Goal: Find specific fact: Find specific fact

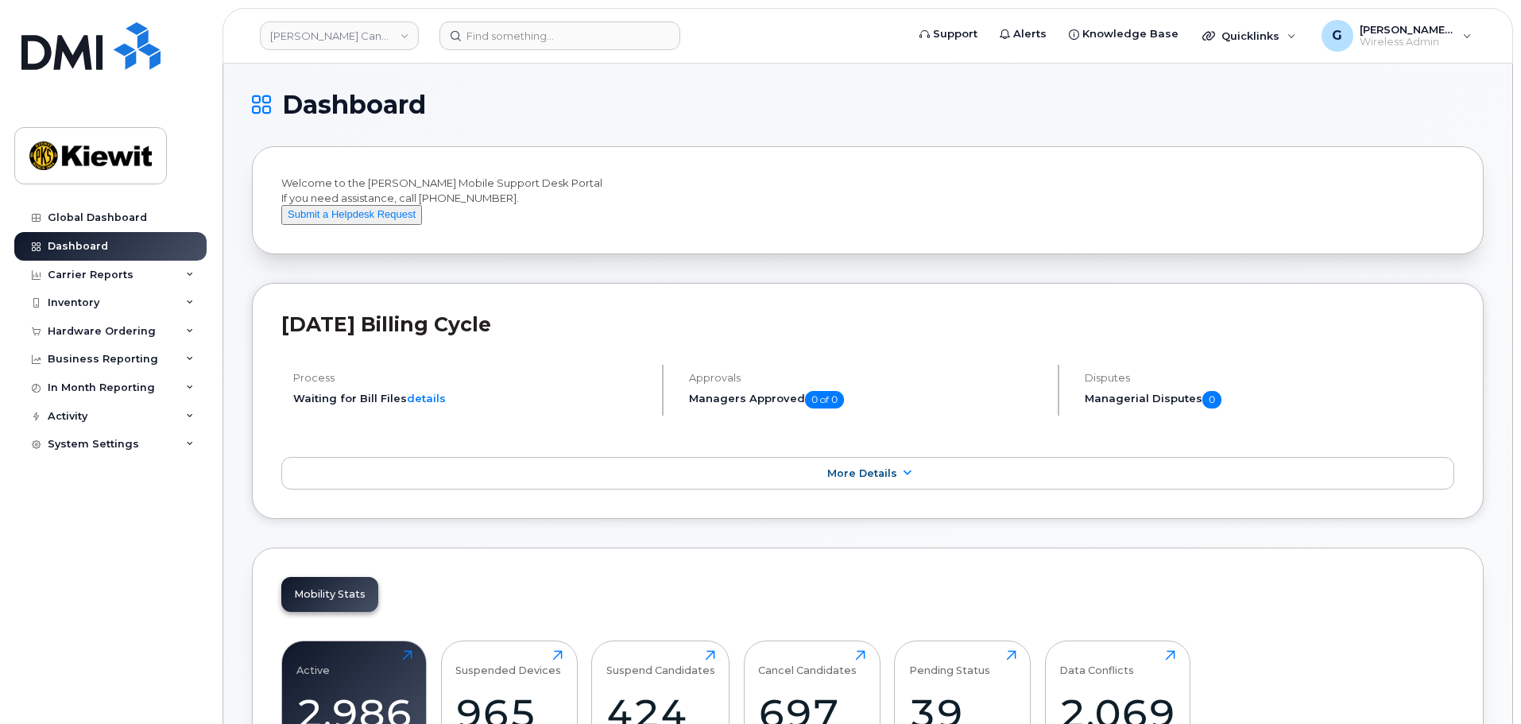
click at [543, 53] on header "Kiewit Canada Inc Support Alerts Knowledge Base Quicklinks Suspend / Cancel Dev…" at bounding box center [868, 36] width 1291 height 56
click at [527, 45] on input at bounding box center [560, 35] width 241 height 29
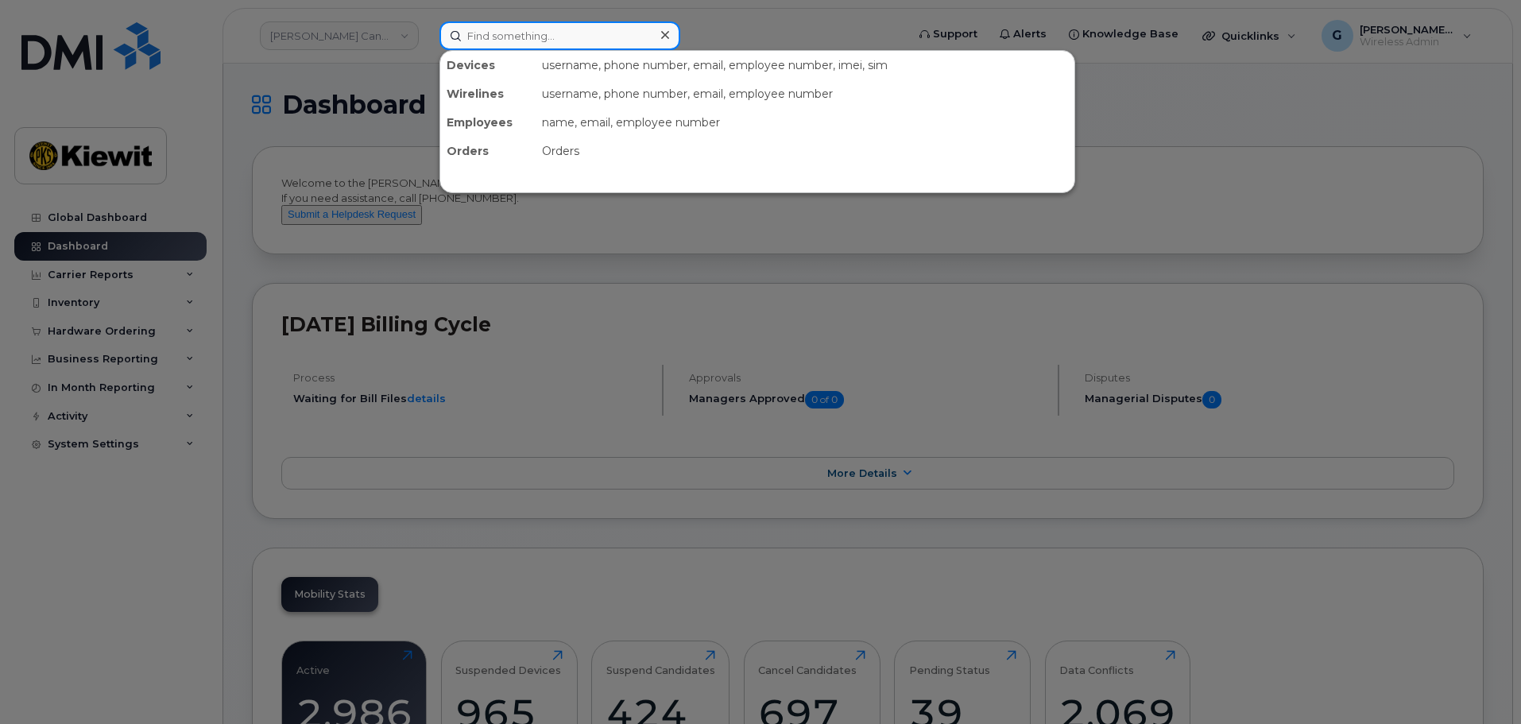
paste input "573806"
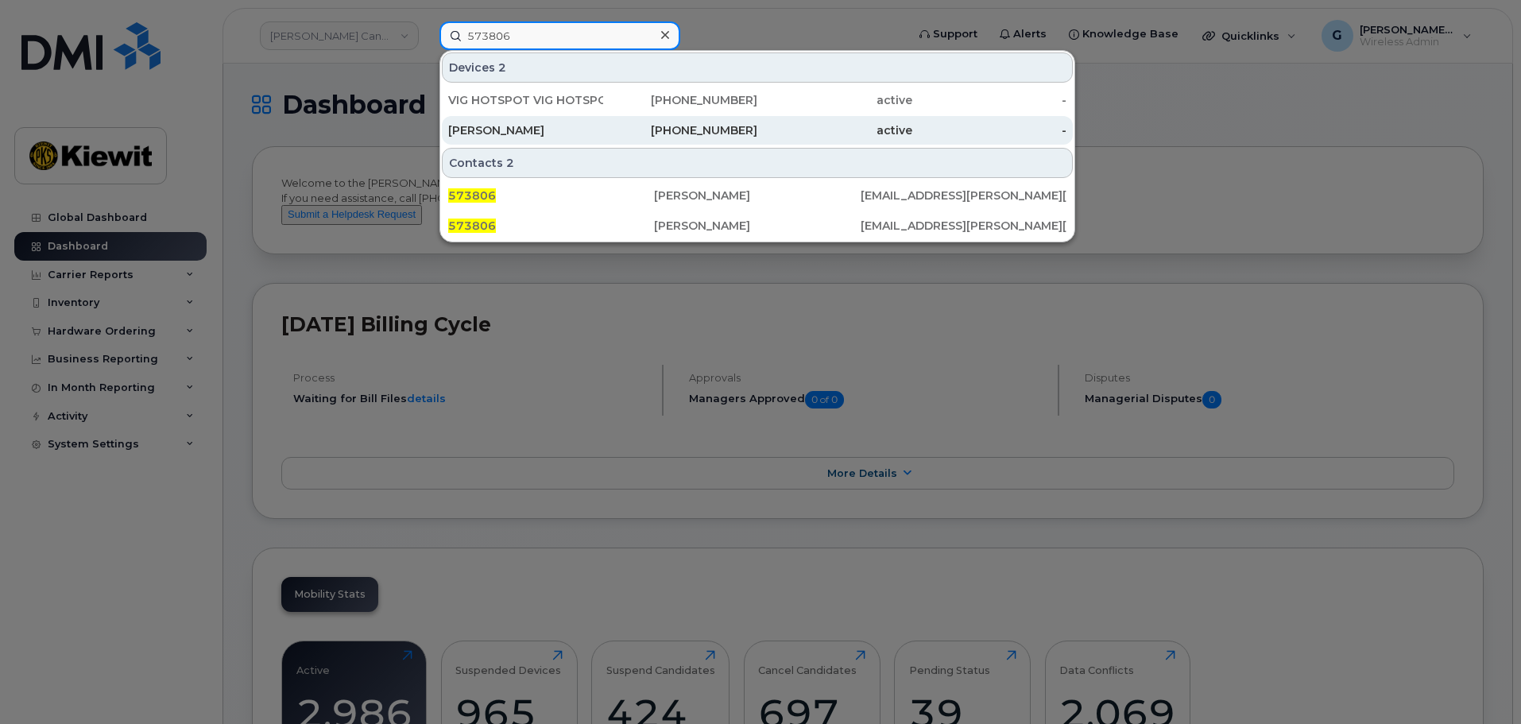
type input "573806"
click at [543, 131] on div "[PERSON_NAME]" at bounding box center [525, 130] width 155 height 16
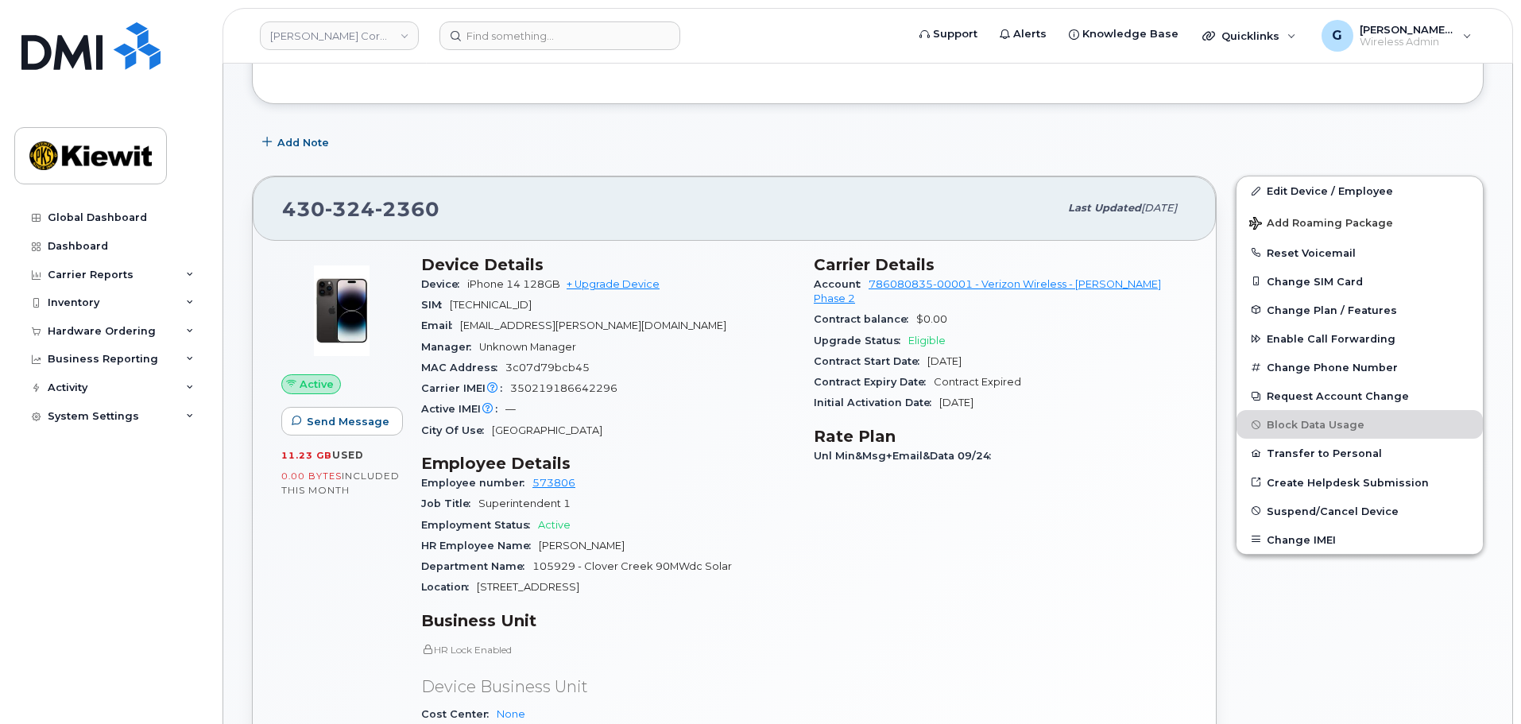
scroll to position [318, 0]
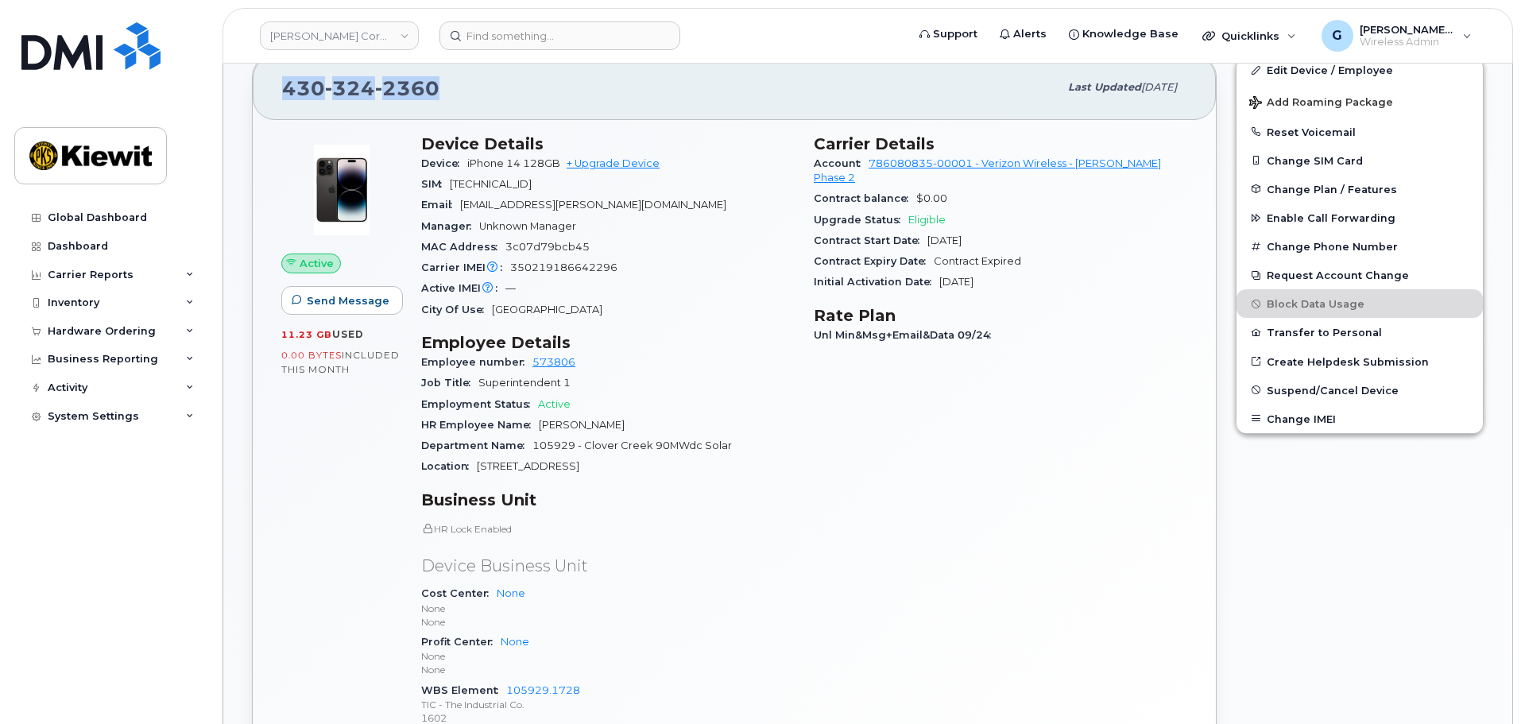
drag, startPoint x: 463, startPoint y: 76, endPoint x: 271, endPoint y: 107, distance: 193.9
click at [271, 107] on div "430 324 2360 Last updated Oct 06, 2025" at bounding box center [734, 88] width 963 height 64
copy span "430 324 2360"
drag, startPoint x: 521, startPoint y: 163, endPoint x: 470, endPoint y: 161, distance: 50.9
click at [470, 161] on span "iPhone 14 128GB" at bounding box center [513, 163] width 93 height 12
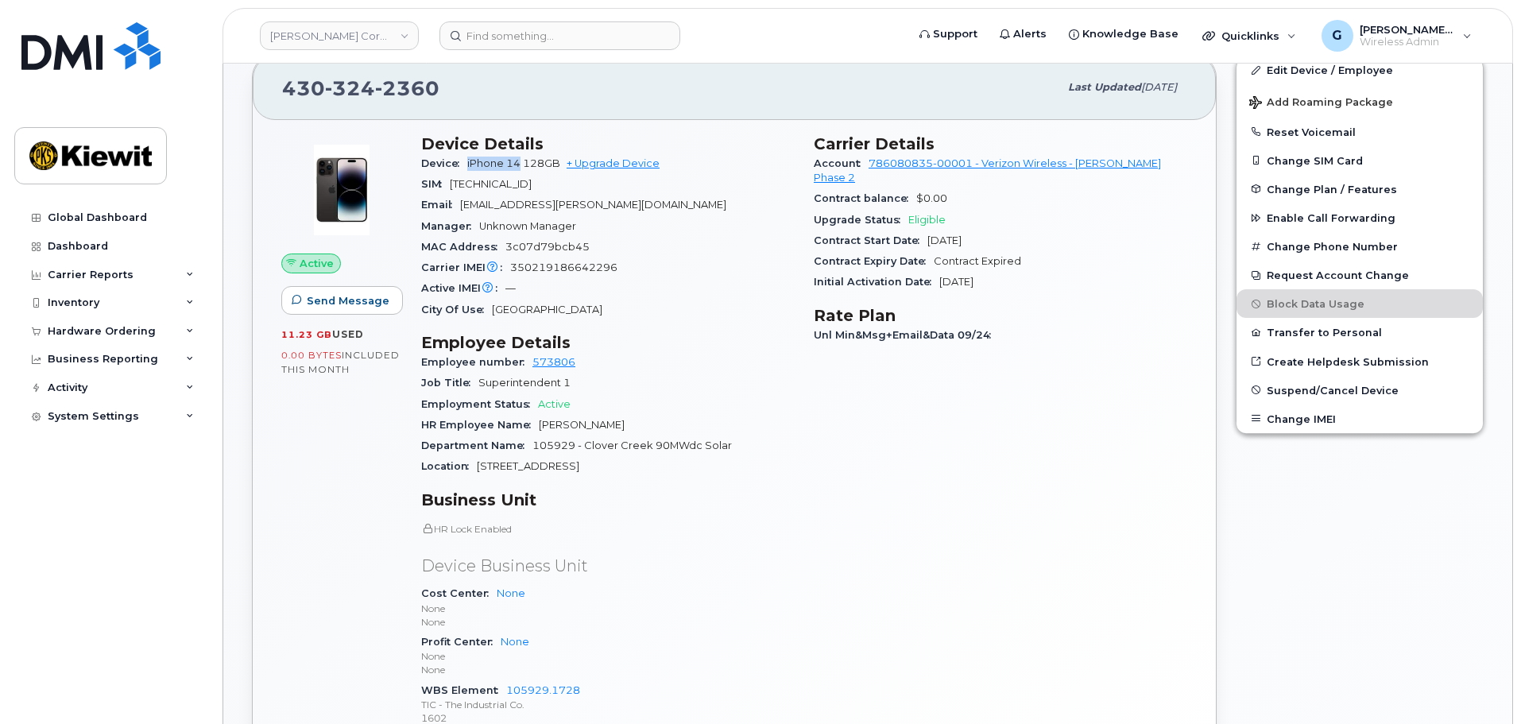
copy span "iPhone 14"
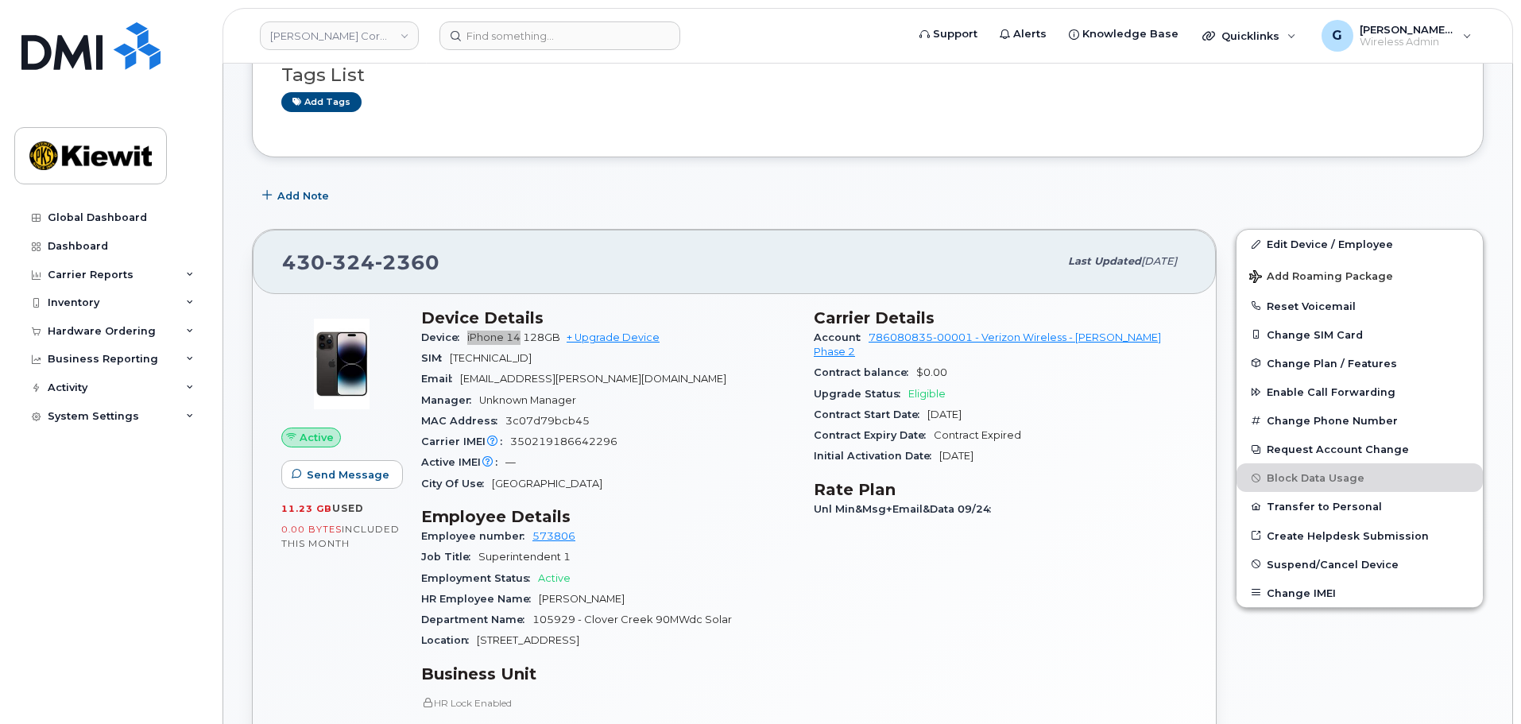
scroll to position [0, 0]
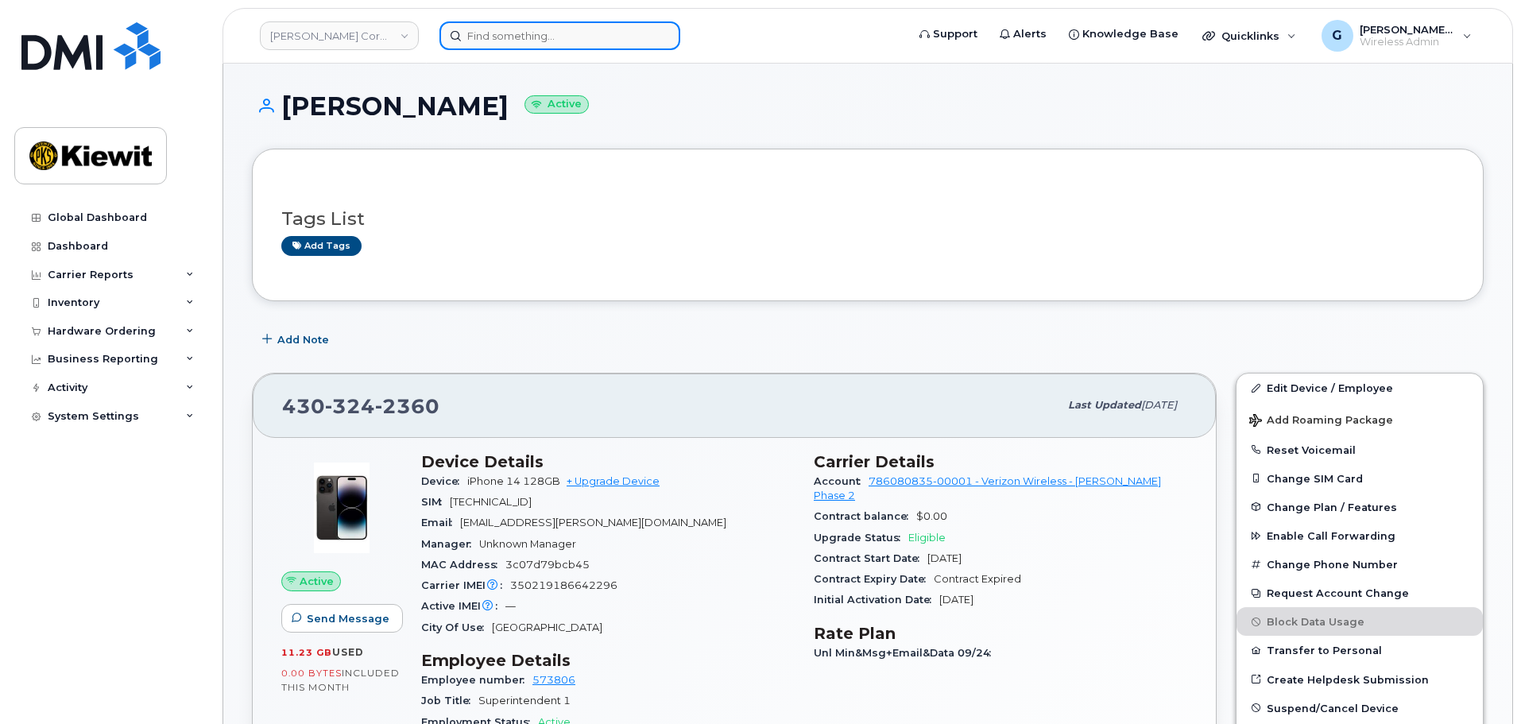
click at [521, 48] on input at bounding box center [560, 35] width 241 height 29
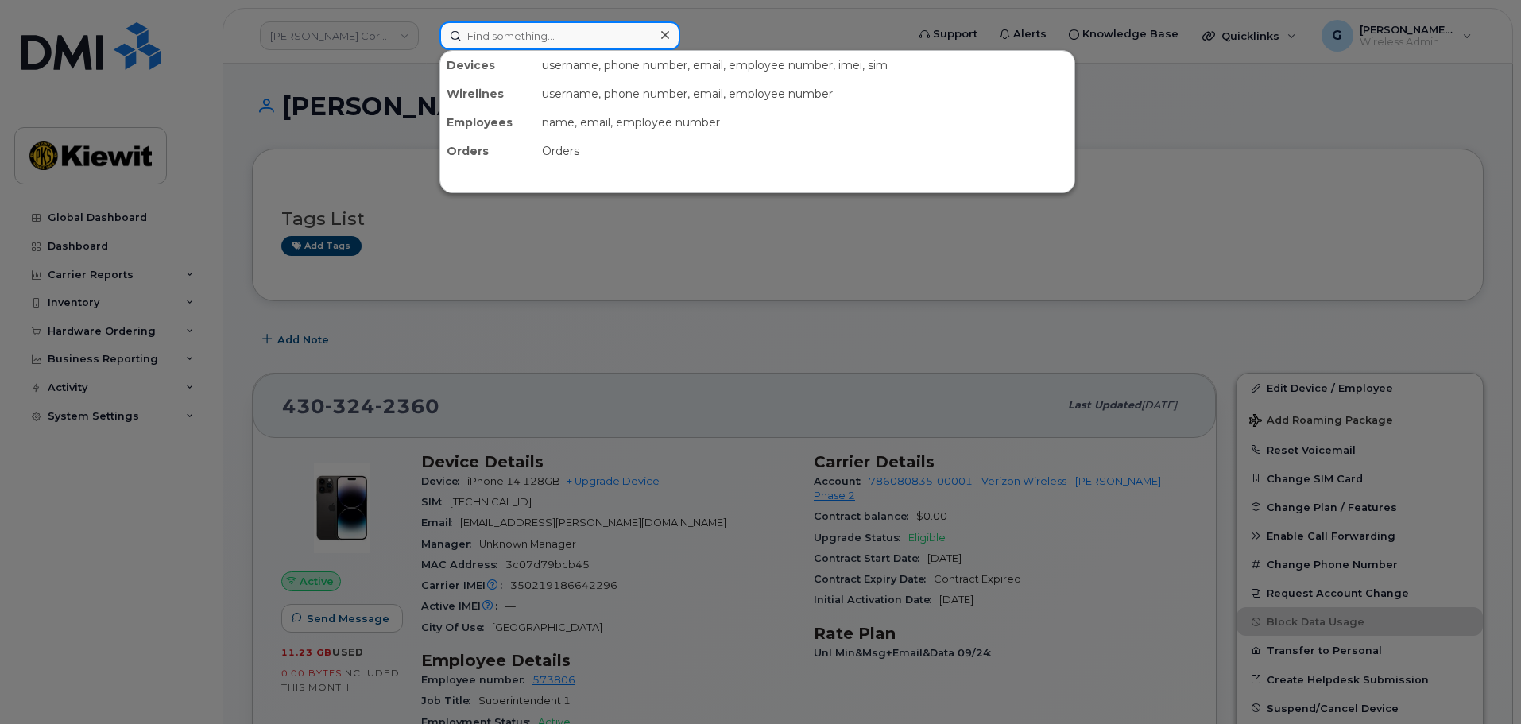
paste input "573806"
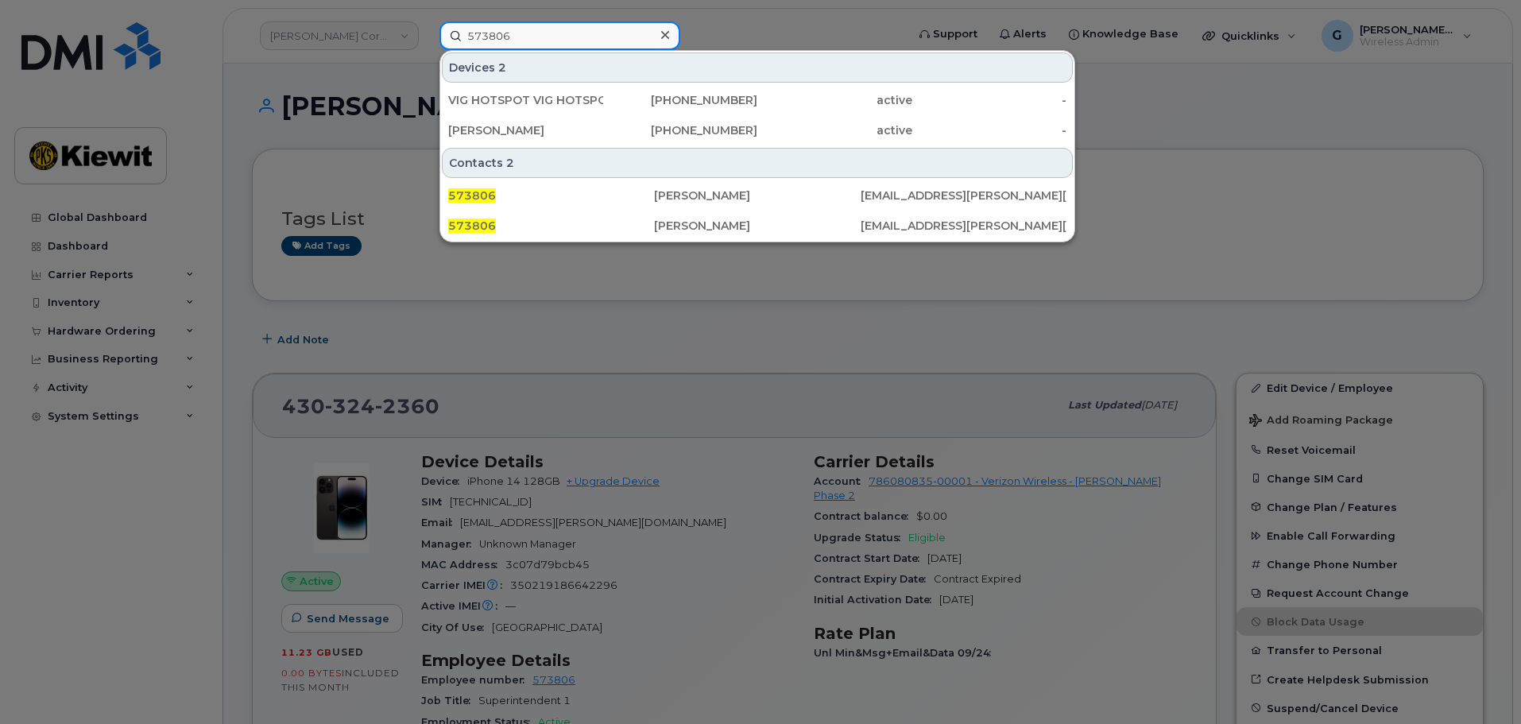
type input "573806"
click at [539, 101] on div "VIG HOTSPOT VIG HOTSPOT - NDM" at bounding box center [525, 100] width 155 height 16
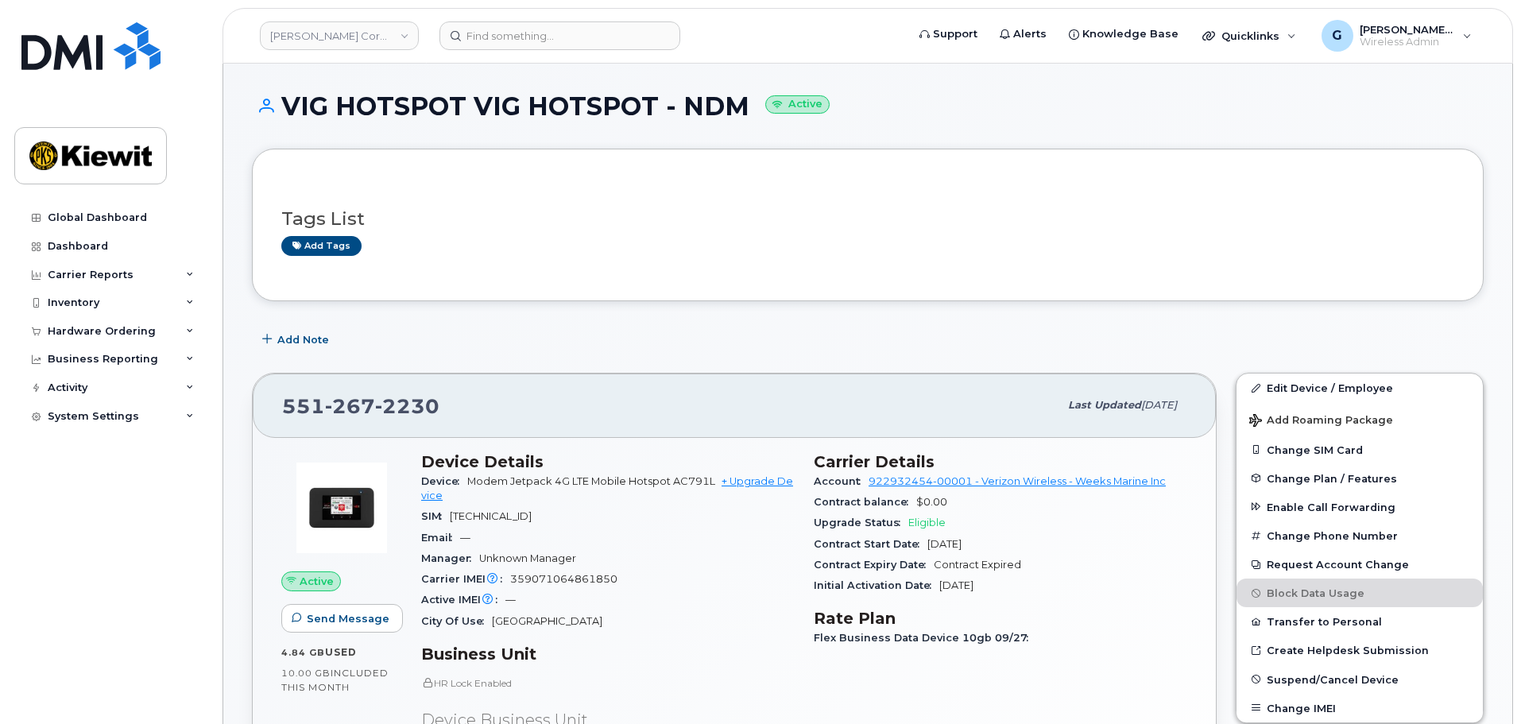
click at [665, 273] on div "Tags List Add tags" at bounding box center [868, 225] width 1232 height 153
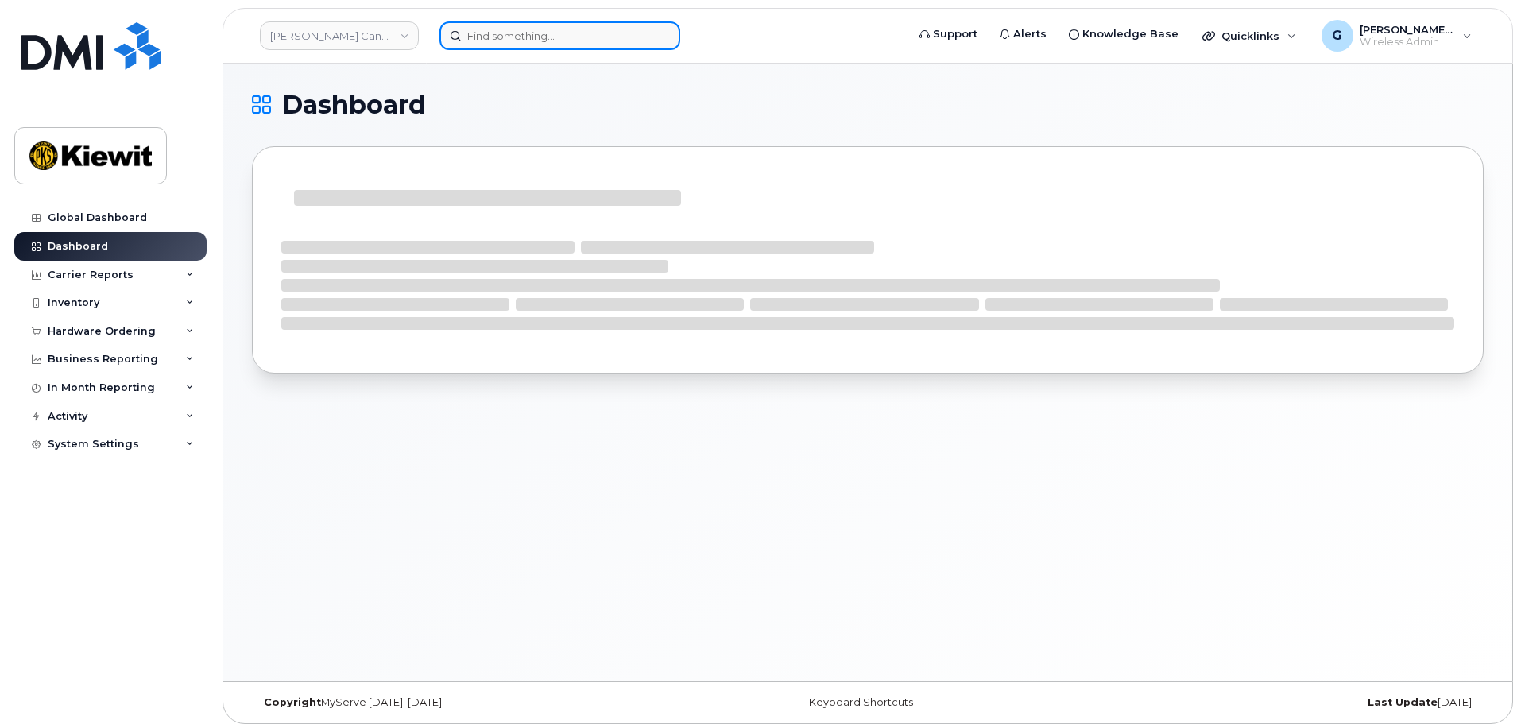
click at [490, 39] on input at bounding box center [560, 35] width 241 height 29
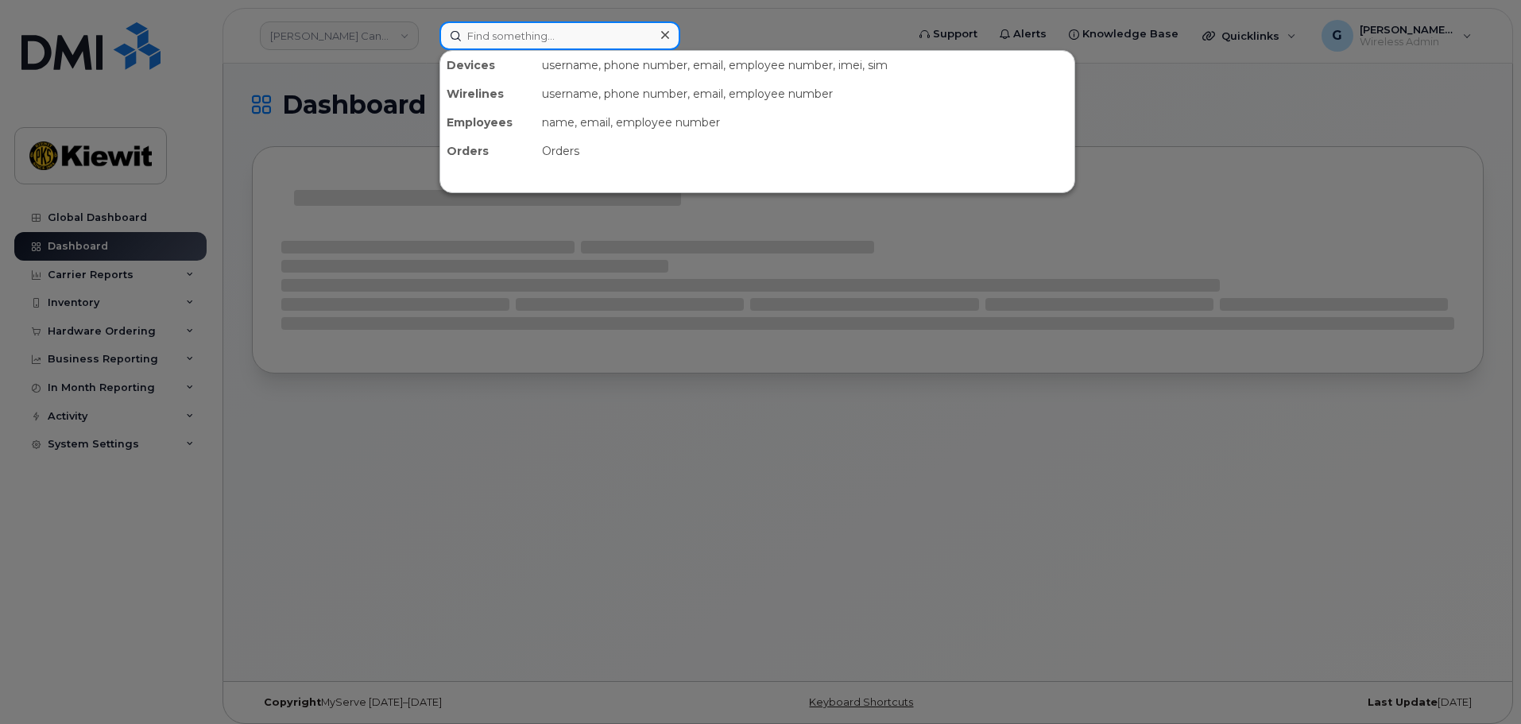
paste input "573806"
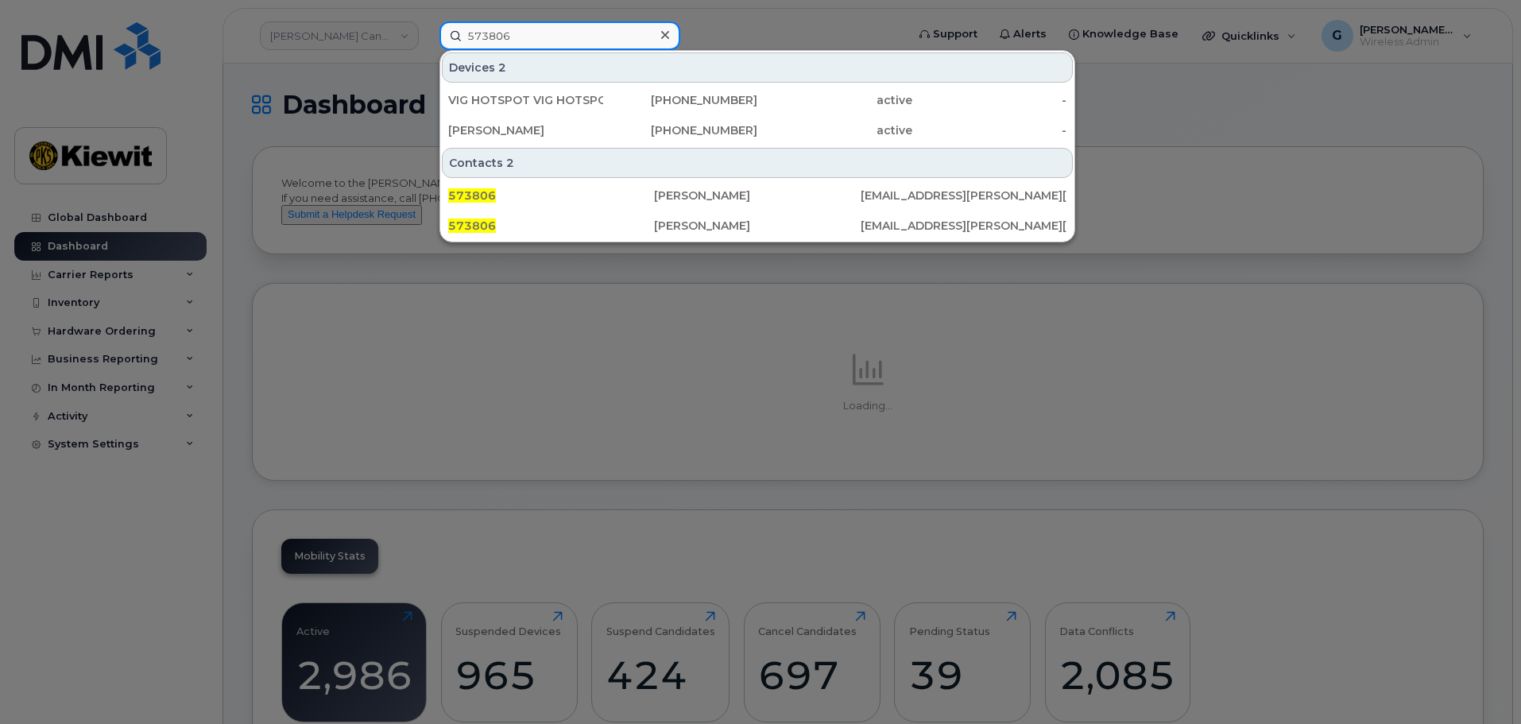
type input "573806"
drag, startPoint x: 489, startPoint y: 317, endPoint x: 494, endPoint y: 273, distance: 44.9
click at [489, 317] on div at bounding box center [760, 362] width 1521 height 724
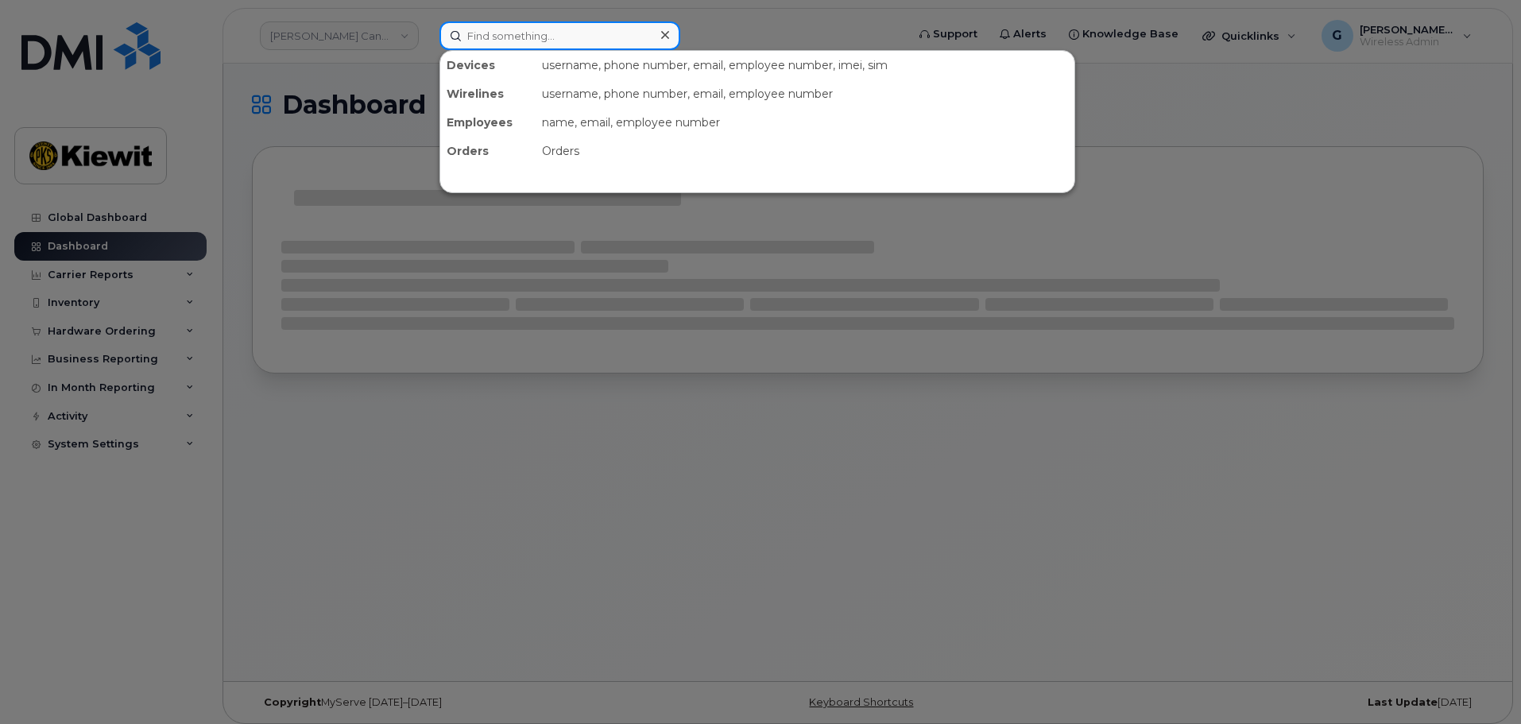
click at [532, 37] on input at bounding box center [560, 35] width 241 height 29
paste input "573806"
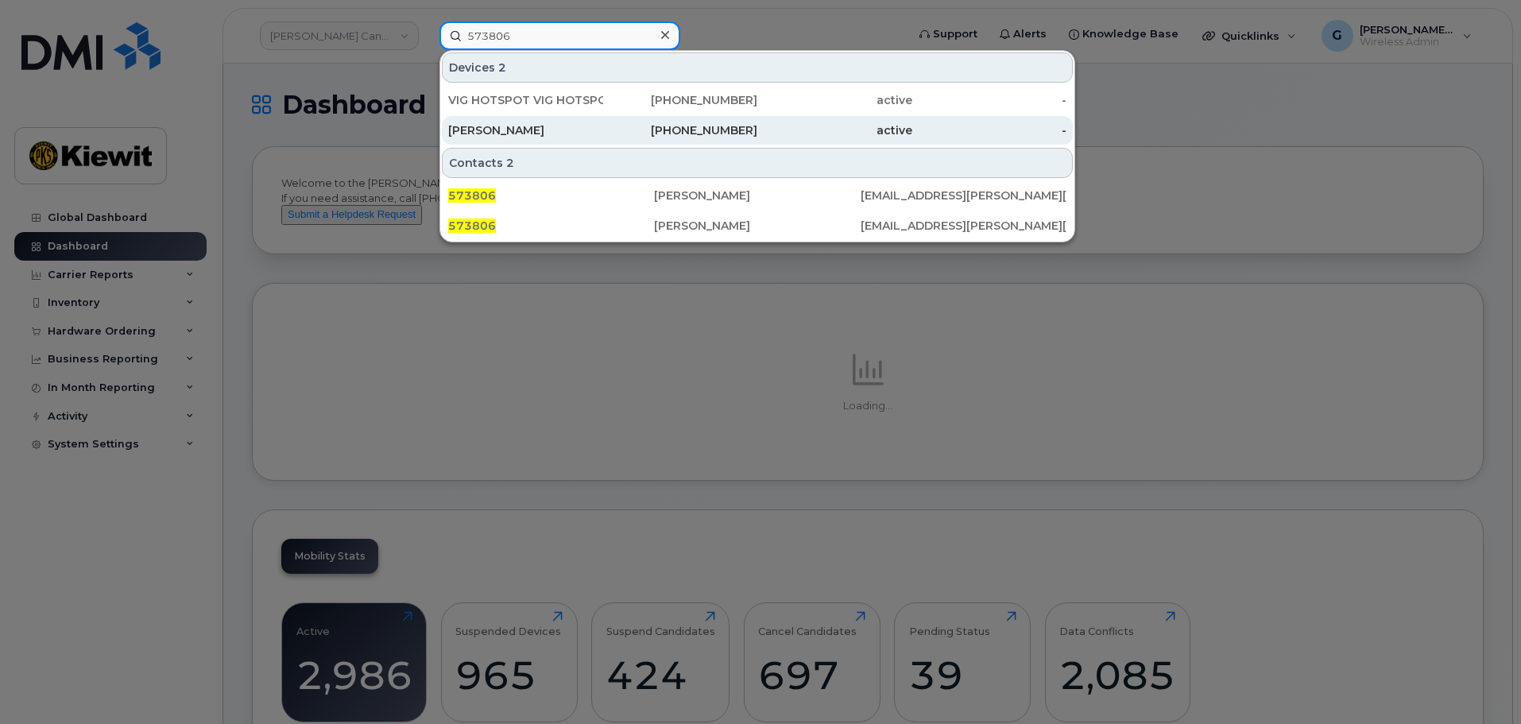
type input "573806"
click at [532, 131] on div "[PERSON_NAME]" at bounding box center [525, 130] width 155 height 16
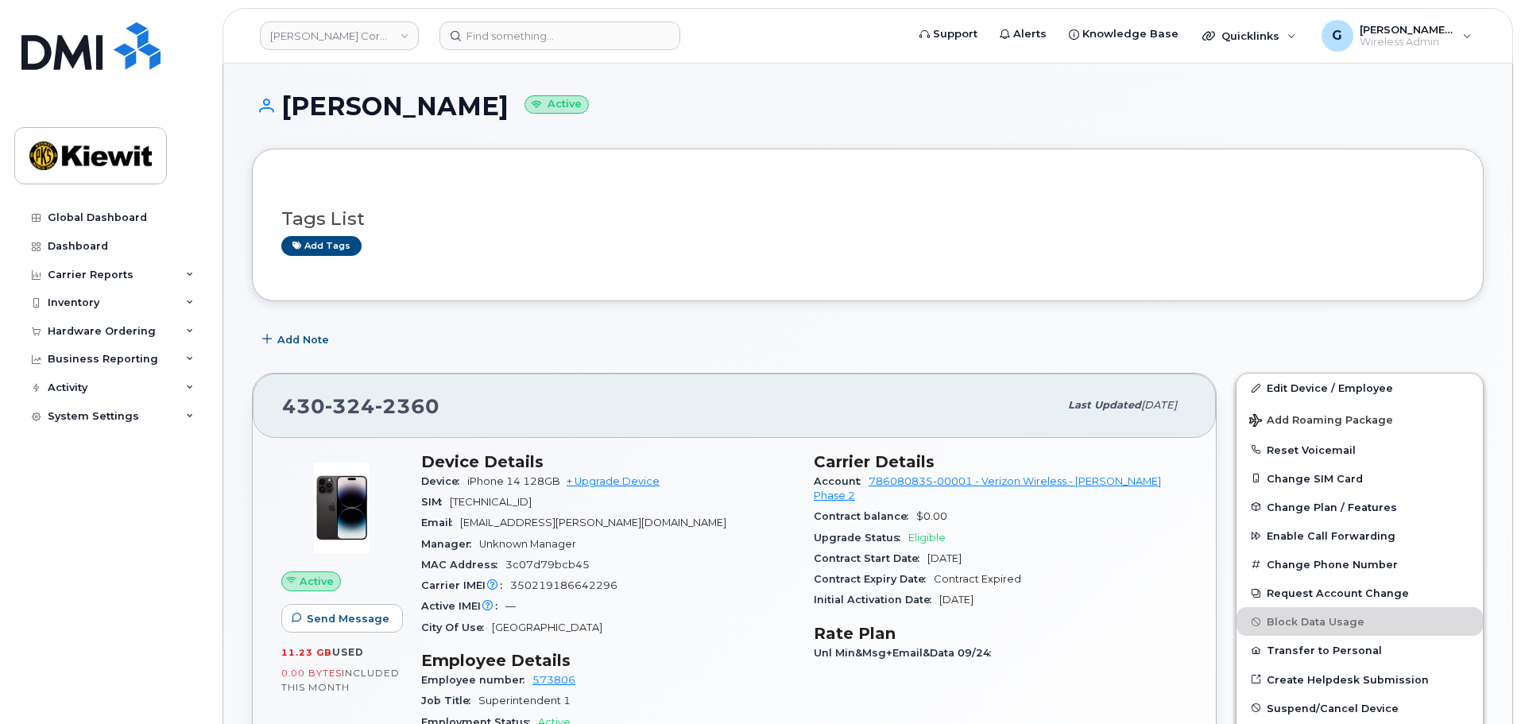
click at [599, 350] on div "Add Note" at bounding box center [868, 339] width 1232 height 29
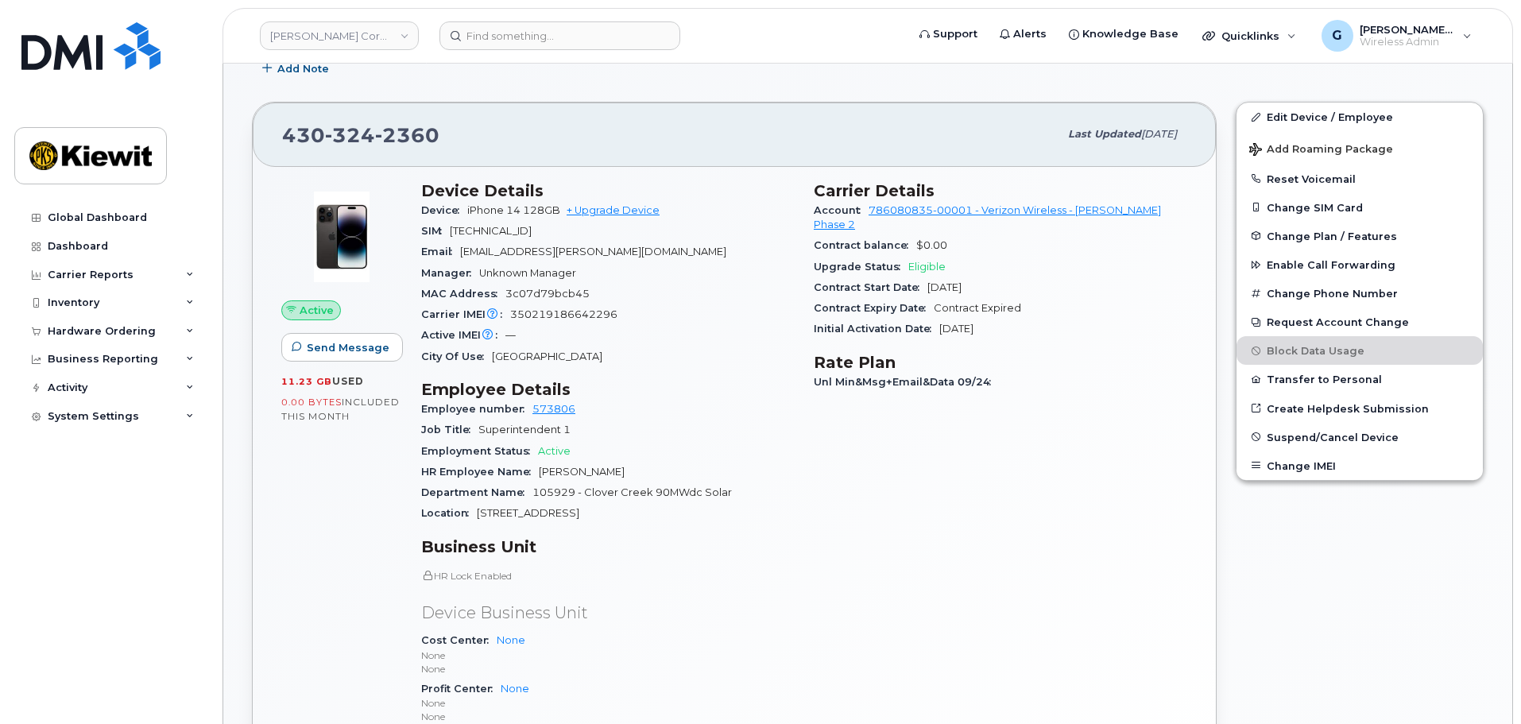
scroll to position [318, 0]
